Goal: Task Accomplishment & Management: Complete application form

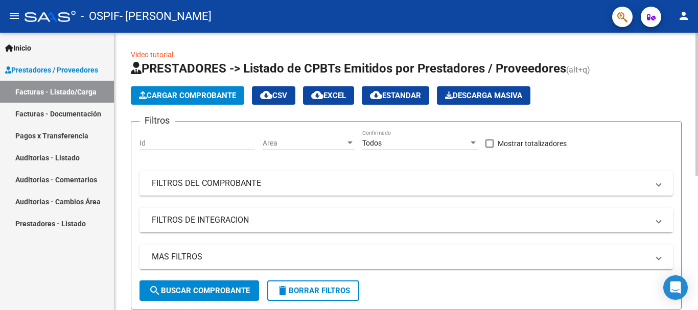
click at [697, 135] on div at bounding box center [696, 104] width 3 height 143
click at [201, 89] on button "Cargar Comprobante" at bounding box center [187, 95] width 113 height 18
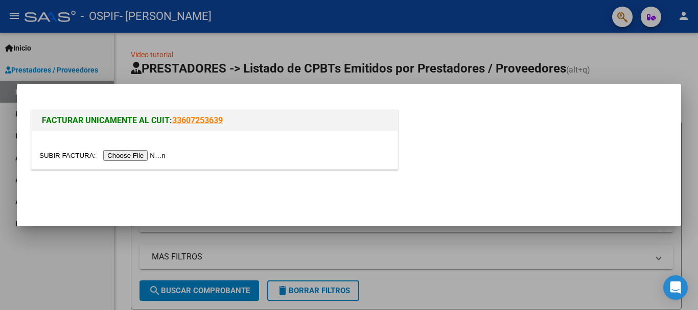
click at [58, 153] on input "file" at bounding box center [103, 155] width 129 height 11
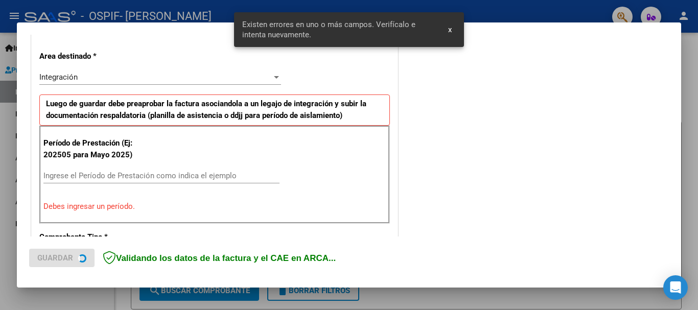
scroll to position [226, 0]
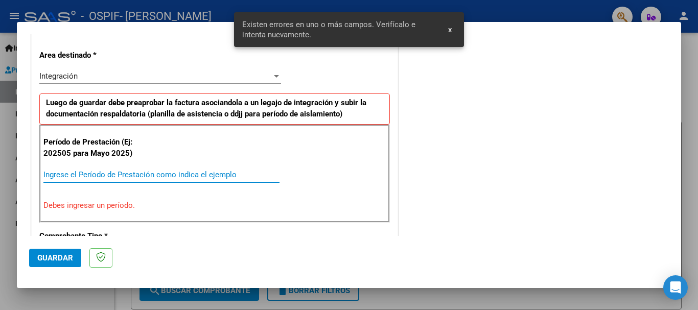
click at [177, 176] on input "Ingrese el Período de Prestación como indica el ejemplo" at bounding box center [161, 174] width 236 height 9
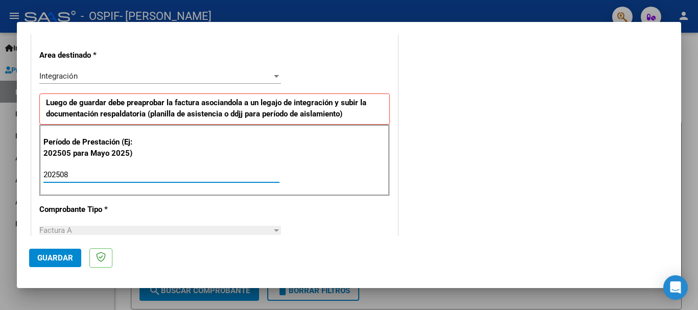
type input "202508"
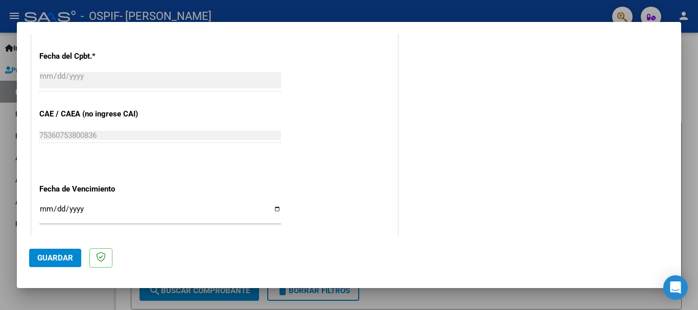
scroll to position [604, 0]
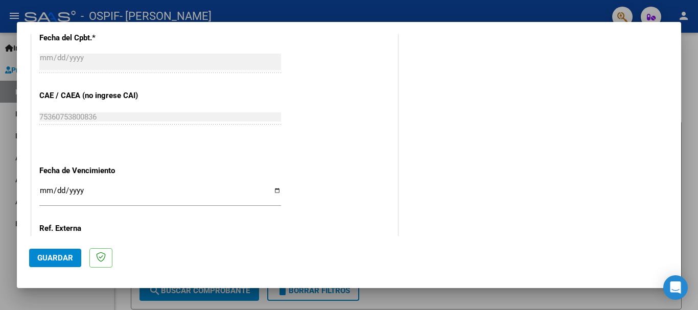
click at [277, 186] on input "Ingresar la fecha" at bounding box center [160, 194] width 242 height 16
type input "2025-09-13"
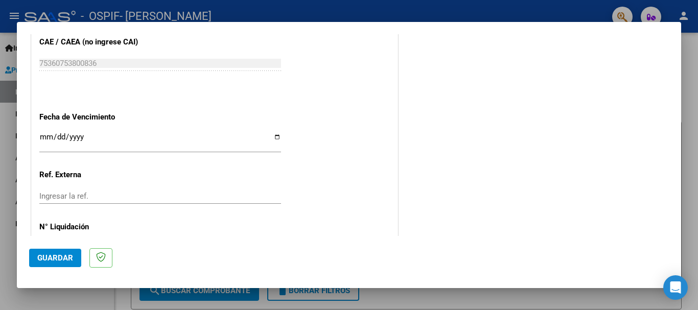
scroll to position [684, 0]
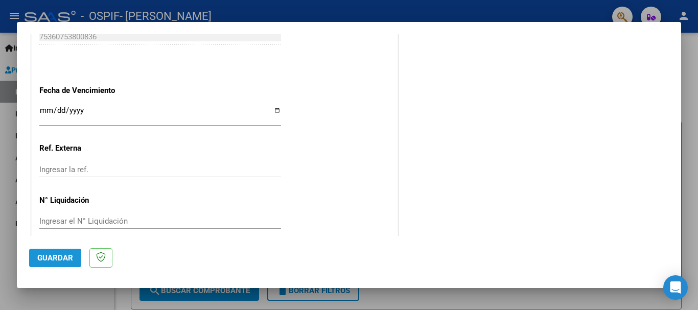
click at [51, 259] on span "Guardar" at bounding box center [55, 257] width 36 height 9
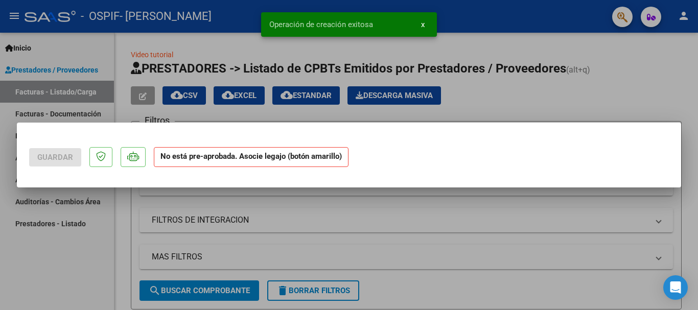
scroll to position [0, 0]
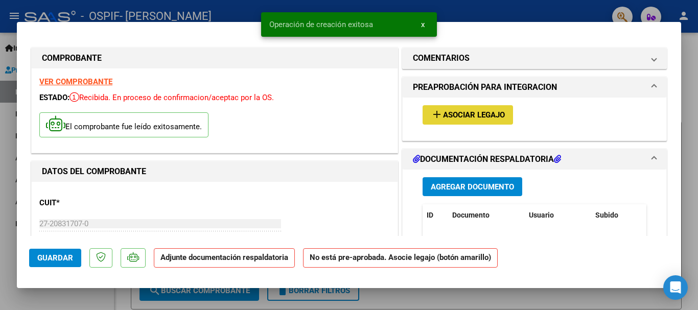
click at [449, 115] on span "Asociar Legajo" at bounding box center [474, 115] width 62 height 9
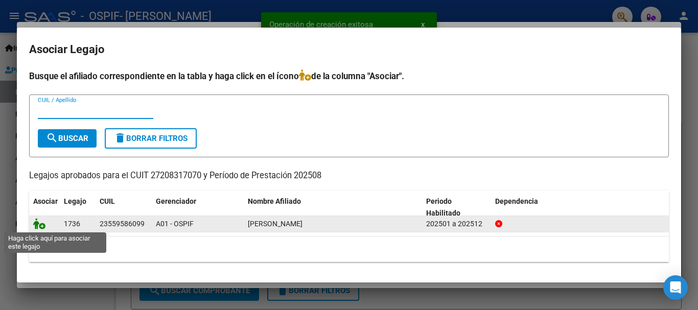
click at [40, 226] on icon at bounding box center [39, 223] width 12 height 11
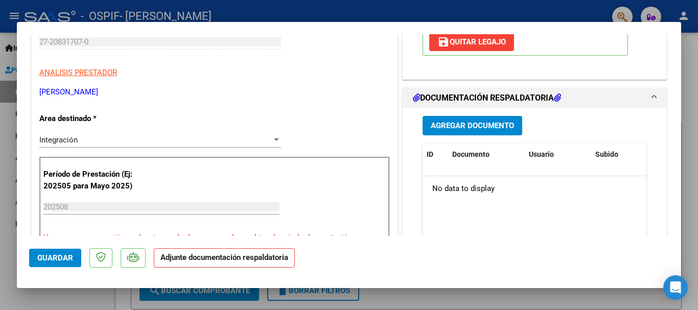
scroll to position [194, 0]
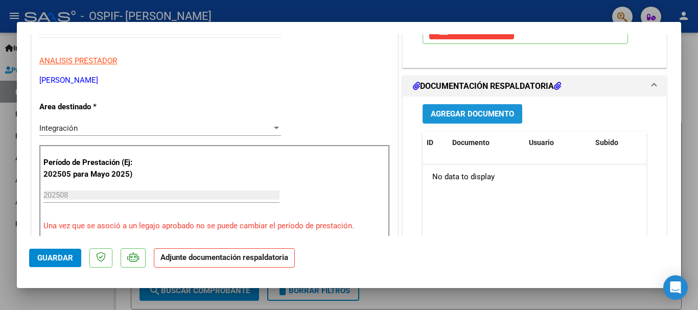
click at [468, 113] on span "Agregar Documento" at bounding box center [472, 114] width 83 height 9
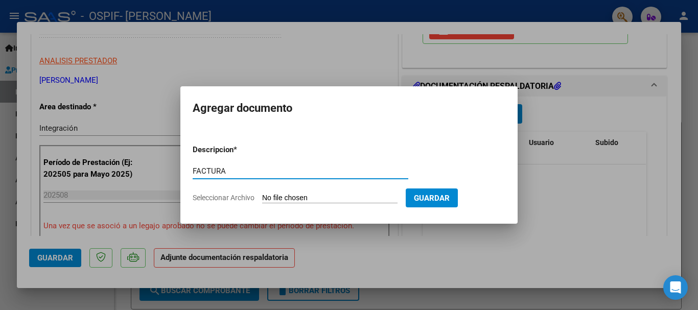
type input "FACTURA"
click at [280, 200] on input "Seleccionar Archivo" at bounding box center [329, 199] width 135 height 10
type input "C:\fakepath\FACT PP AGOSTO.pdf"
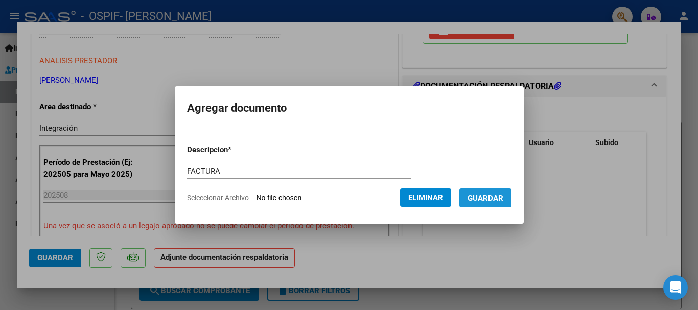
click at [494, 197] on span "Guardar" at bounding box center [485, 198] width 36 height 9
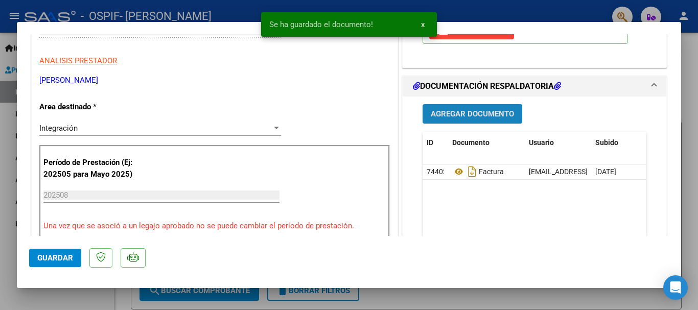
click at [479, 111] on span "Agregar Documento" at bounding box center [472, 114] width 83 height 9
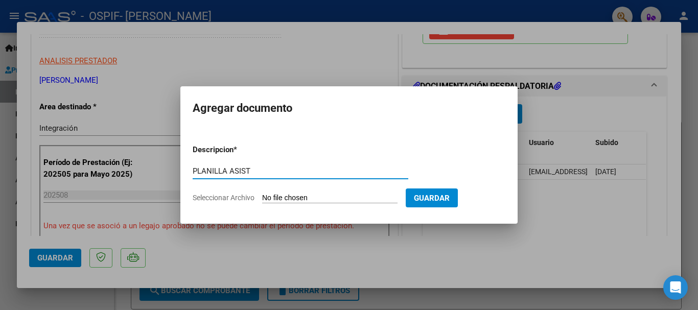
type input "PLANILLA ASIST"
click at [285, 195] on input "Seleccionar Archivo" at bounding box center [329, 199] width 135 height 10
type input "C:\fakepath\PP AGOSTO.pdf"
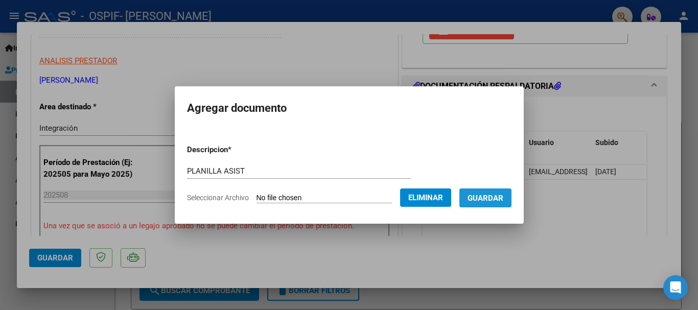
drag, startPoint x: 494, startPoint y: 194, endPoint x: 519, endPoint y: 210, distance: 29.9
click at [493, 194] on span "Guardar" at bounding box center [485, 198] width 36 height 9
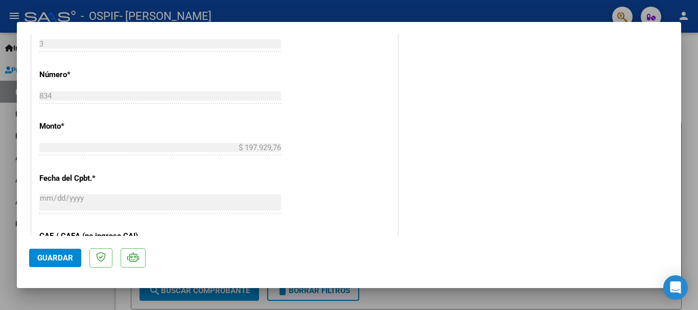
scroll to position [484, 0]
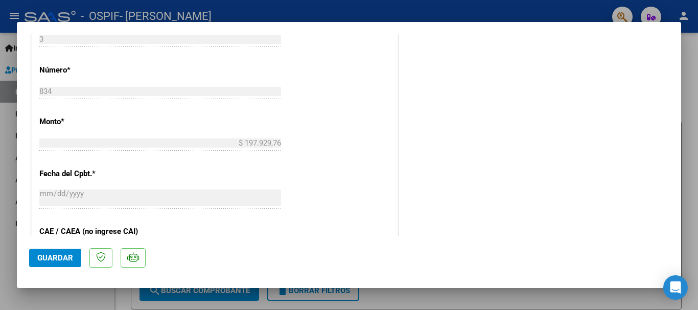
click at [61, 259] on span "Guardar" at bounding box center [55, 257] width 36 height 9
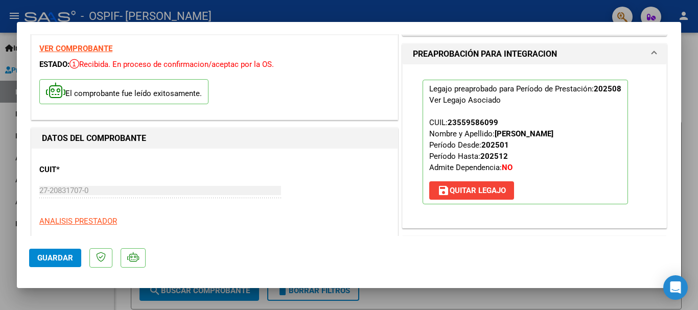
scroll to position [0, 0]
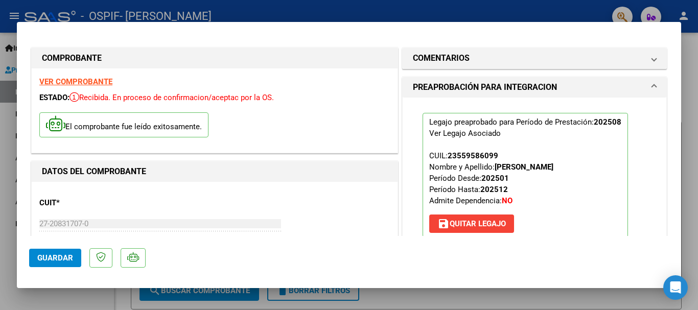
click at [685, 92] on div at bounding box center [349, 155] width 698 height 310
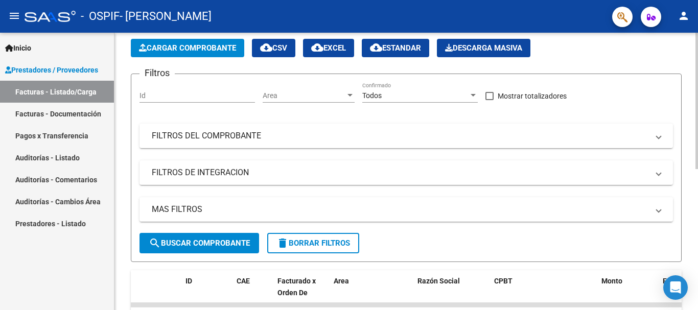
scroll to position [12, 0]
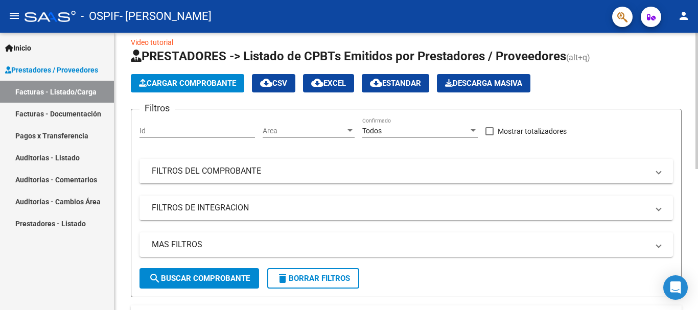
click at [697, 90] on div at bounding box center [696, 101] width 3 height 136
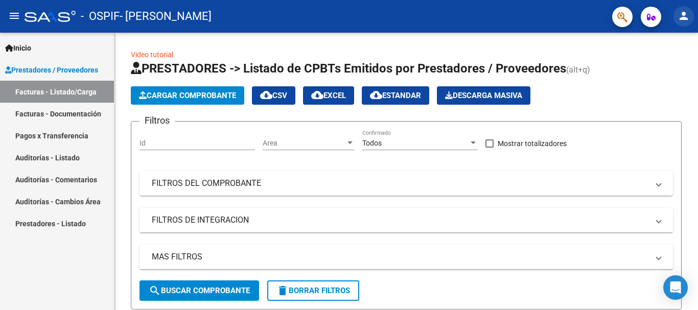
click at [683, 15] on mat-icon "person" at bounding box center [683, 16] width 12 height 12
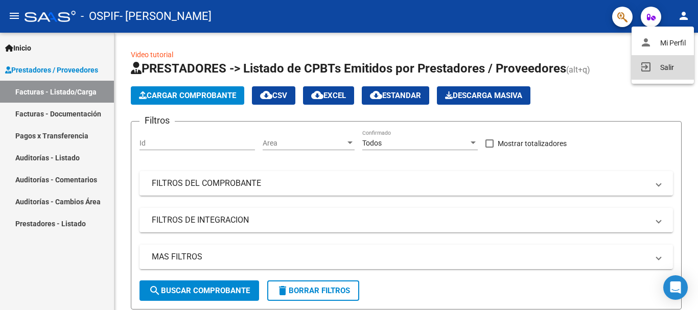
click at [664, 65] on button "exit_to_app Salir" at bounding box center [662, 67] width 62 height 25
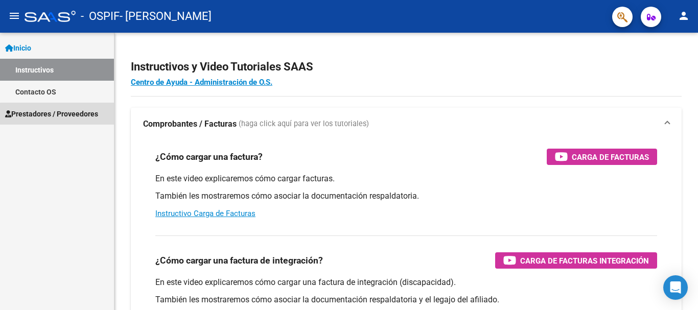
click at [76, 118] on span "Prestadores / Proveedores" at bounding box center [51, 113] width 93 height 11
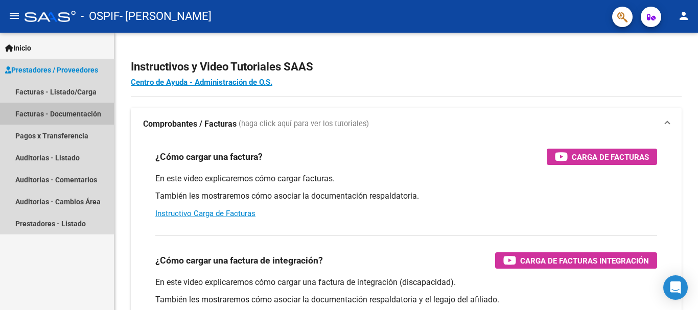
click at [77, 114] on link "Facturas - Documentación" at bounding box center [57, 114] width 114 height 22
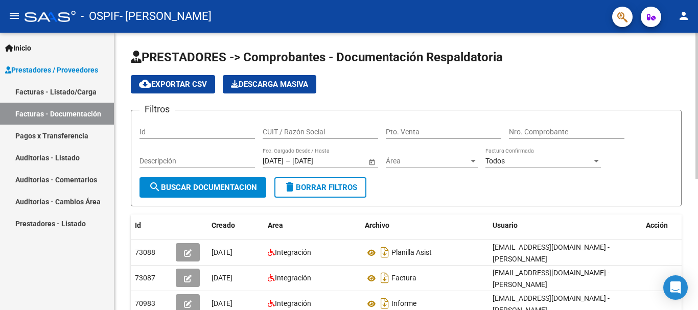
click at [682, 73] on div "PRESTADORES -> Comprobantes - Documentación Respaldatoria cloud_download Export…" at bounding box center [407, 295] width 586 height 524
click at [71, 93] on link "Facturas - Listado/Carga" at bounding box center [57, 92] width 114 height 22
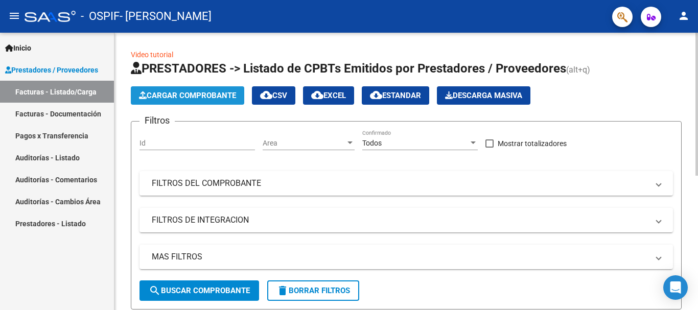
click at [186, 94] on span "Cargar Comprobante" at bounding box center [187, 95] width 97 height 9
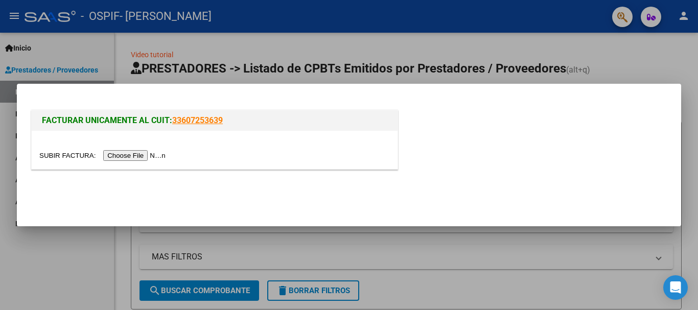
click at [74, 155] on input "file" at bounding box center [103, 155] width 129 height 11
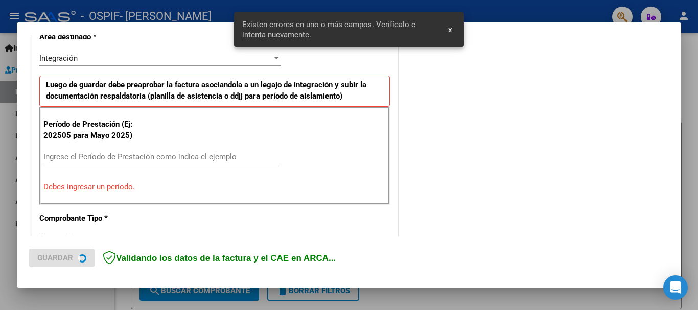
scroll to position [226, 0]
click at [158, 157] on input "Ingrese el Período de Prestación como indica el ejemplo" at bounding box center [161, 156] width 236 height 9
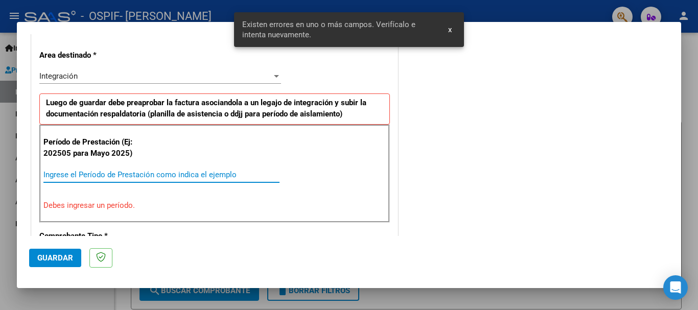
scroll to position [245, 0]
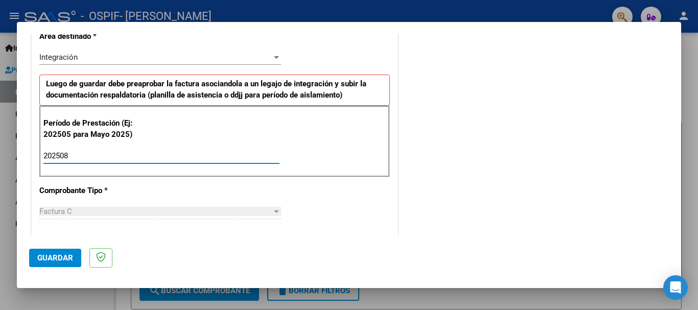
type input "202508"
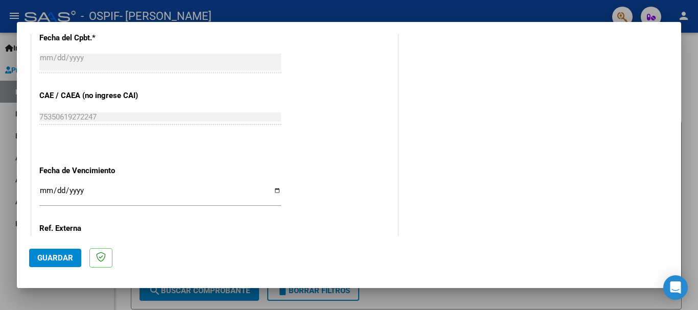
scroll to position [625, 0]
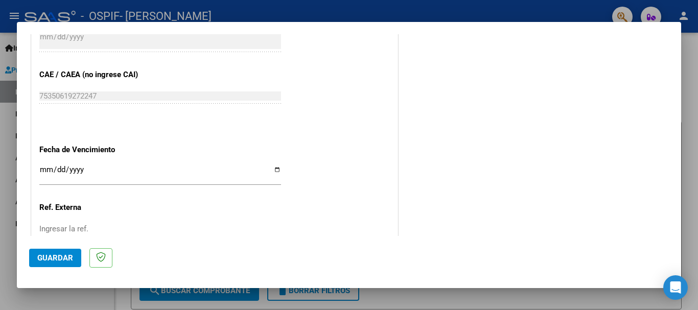
click at [272, 165] on input "Ingresar la fecha" at bounding box center [160, 173] width 242 height 16
type input "[DATE]"
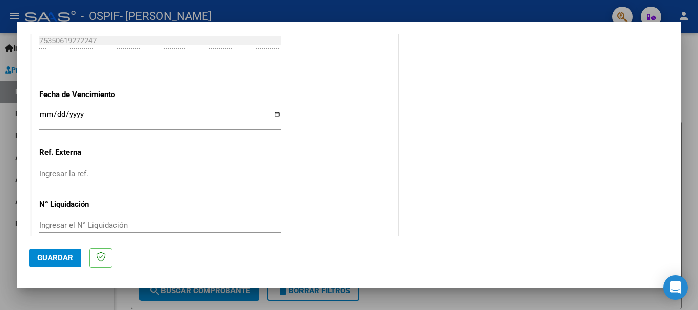
scroll to position [684, 0]
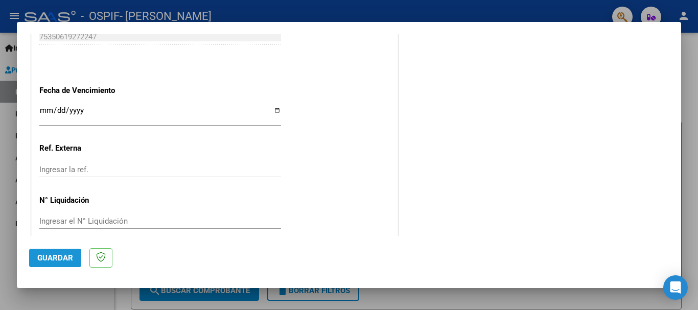
click at [58, 258] on span "Guardar" at bounding box center [55, 257] width 36 height 9
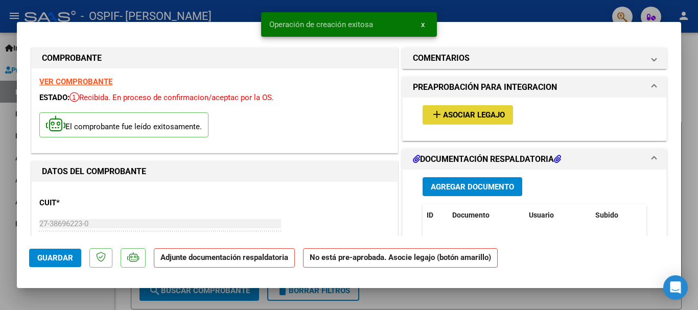
click at [440, 116] on mat-icon "add" at bounding box center [437, 114] width 12 height 12
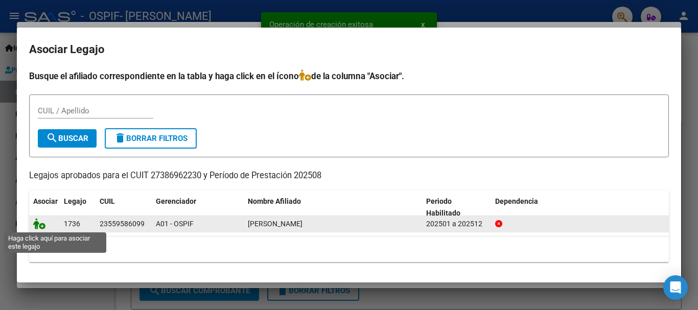
click at [39, 228] on icon at bounding box center [39, 223] width 12 height 11
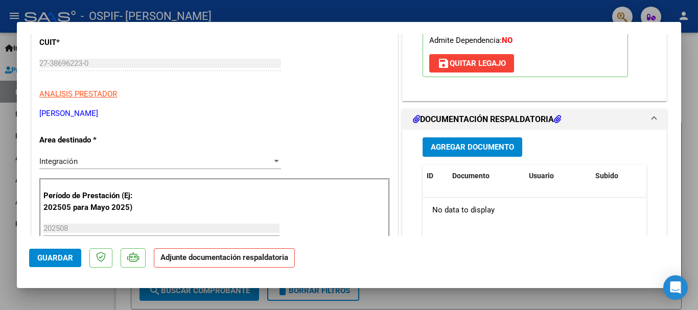
scroll to position [182, 0]
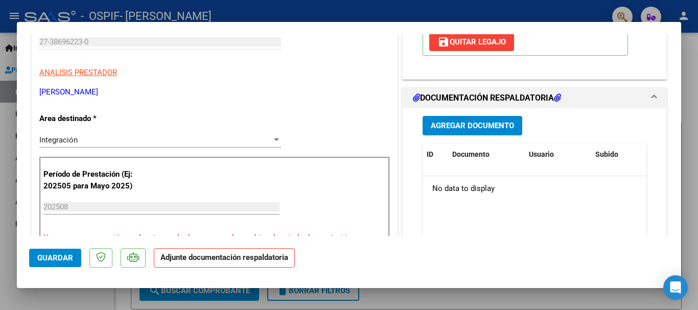
click at [493, 121] on span "Agregar Documento" at bounding box center [472, 125] width 83 height 9
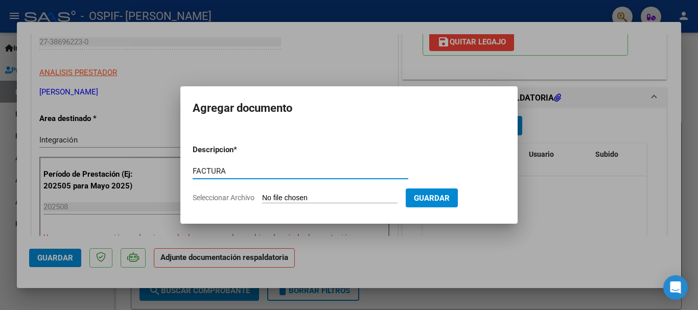
type input "FACTURA"
click at [281, 197] on input "Seleccionar Archivo" at bounding box center [329, 199] width 135 height 10
type input "C:\fakepath\FACT PC AGOSTO.pdf"
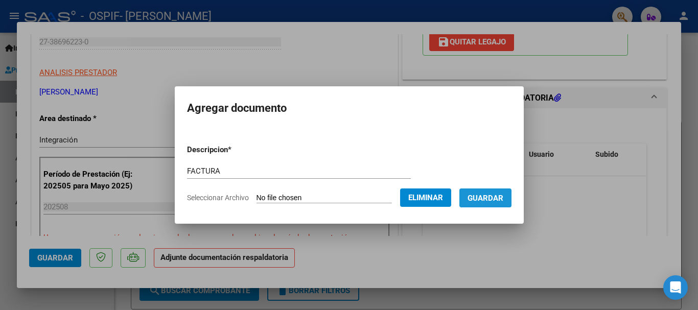
click at [489, 196] on span "Guardar" at bounding box center [485, 198] width 36 height 9
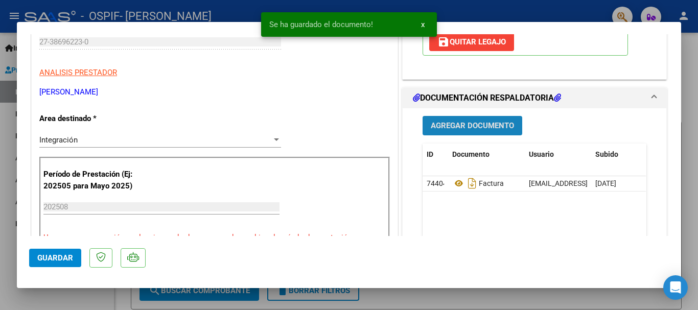
click at [487, 123] on span "Agregar Documento" at bounding box center [472, 126] width 83 height 9
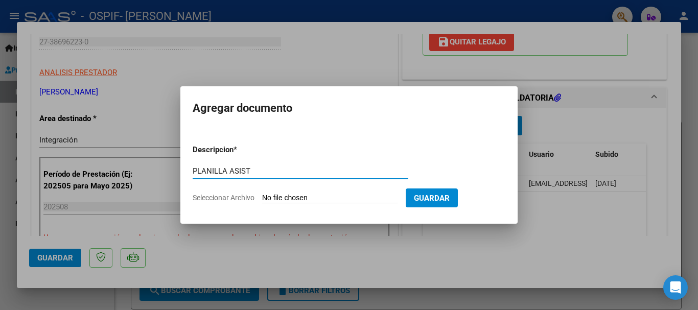
type input "PLANILLA ASIST"
click at [285, 194] on input "Seleccionar Archivo" at bounding box center [329, 199] width 135 height 10
type input "C:\fakepath\PC AGOSTO.pdf"
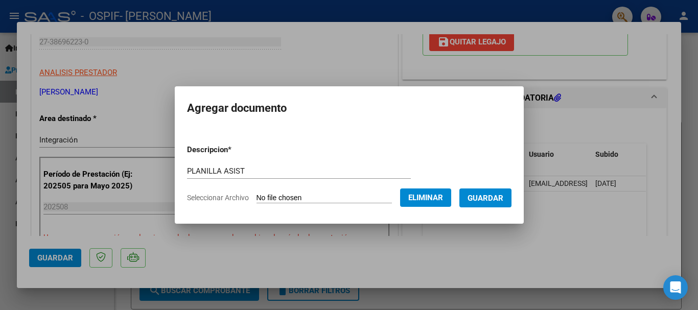
click at [485, 197] on span "Guardar" at bounding box center [485, 198] width 36 height 9
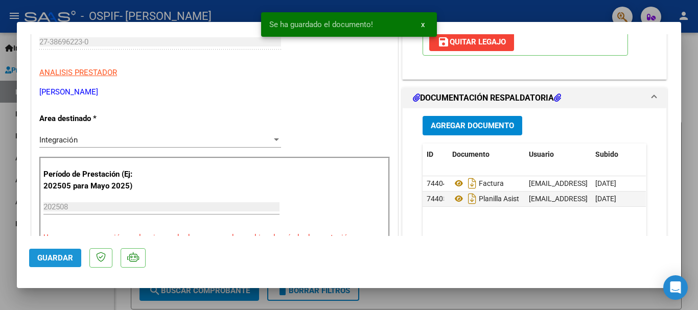
click at [60, 259] on span "Guardar" at bounding box center [55, 257] width 36 height 9
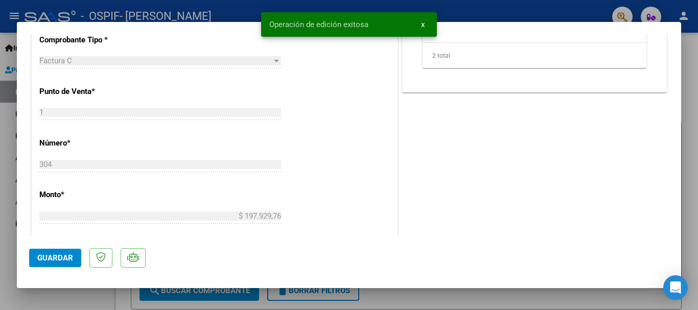
scroll to position [418, 0]
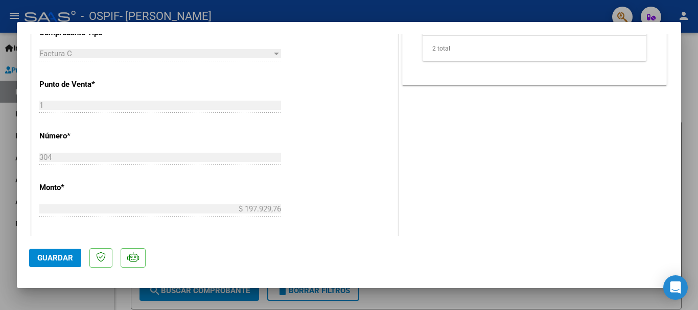
click at [690, 142] on div at bounding box center [349, 155] width 698 height 310
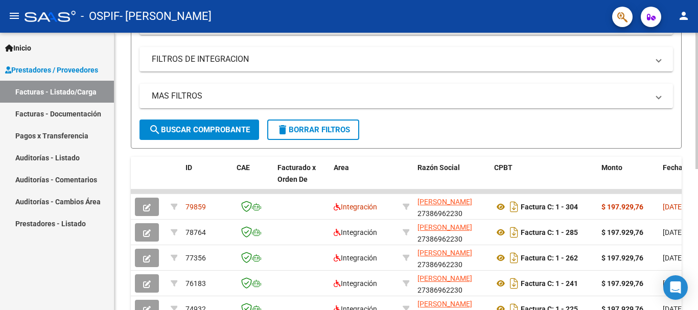
scroll to position [163, 0]
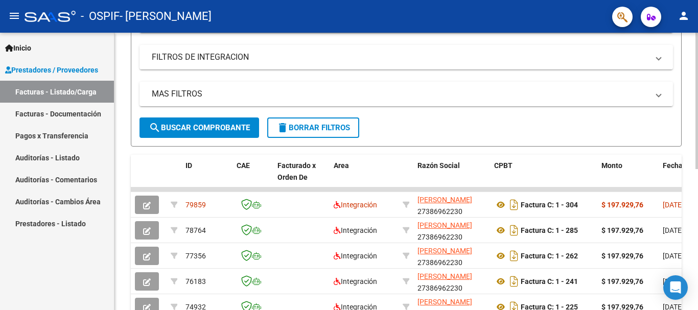
click at [687, 216] on div "Video tutorial PRESTADORES -> Listado de CPBTs Emitidos por Prestadores / Prove…" at bounding box center [407, 151] width 586 height 563
click at [686, 16] on mat-icon "person" at bounding box center [683, 16] width 12 height 12
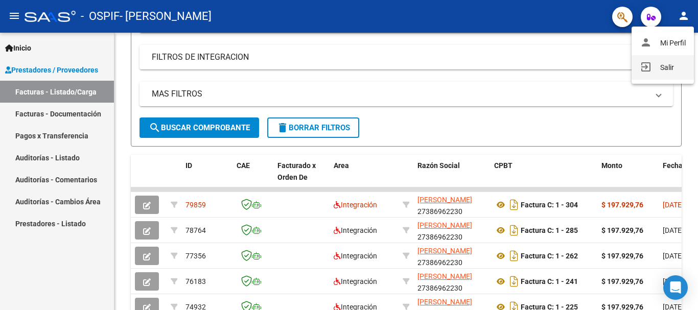
click at [669, 66] on button "exit_to_app Salir" at bounding box center [662, 67] width 62 height 25
